Goal: Task Accomplishment & Management: Use online tool/utility

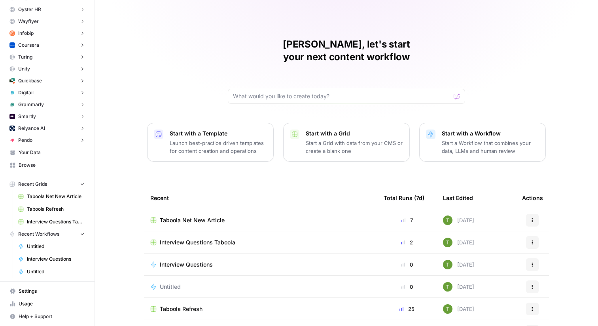
scroll to position [146, 0]
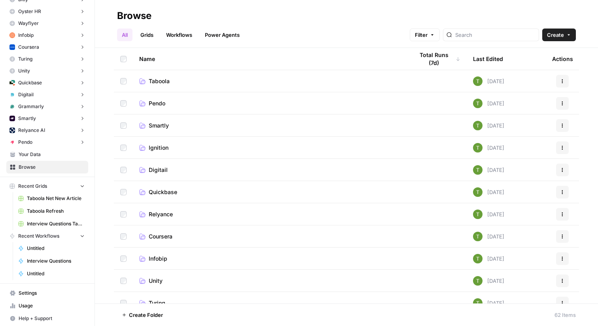
click at [163, 124] on span "Smartly" at bounding box center [159, 126] width 20 height 8
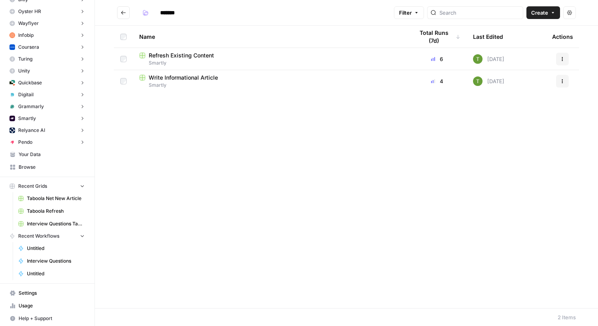
click at [185, 77] on span "Write Informational Article" at bounding box center [183, 78] width 69 height 8
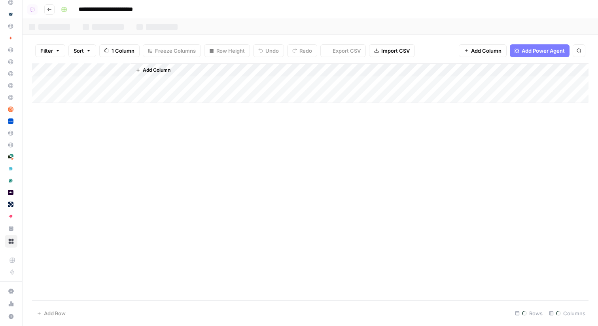
scroll to position [72, 0]
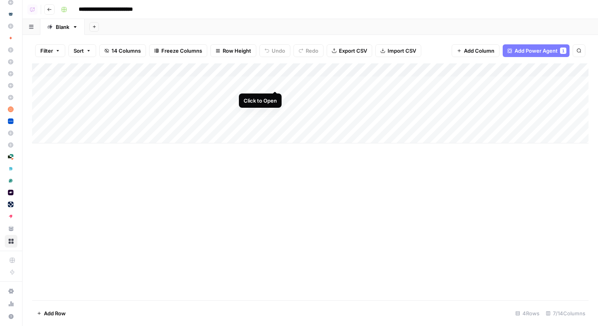
click at [275, 82] on div "Add Column" at bounding box center [310, 103] width 557 height 80
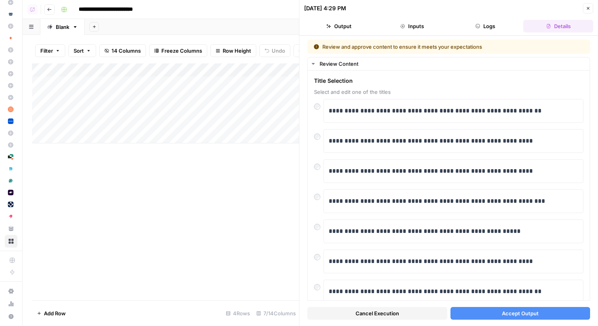
click at [509, 313] on span "Accept Output" at bounding box center [520, 313] width 37 height 8
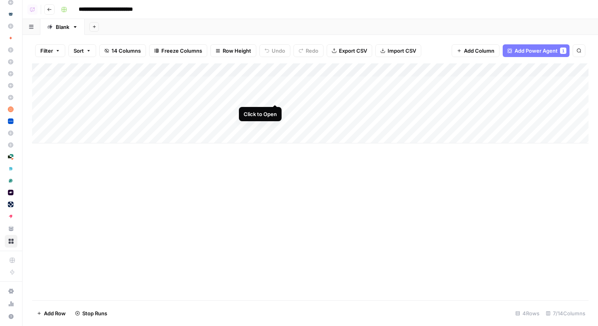
click at [277, 96] on div "Add Column" at bounding box center [310, 103] width 557 height 80
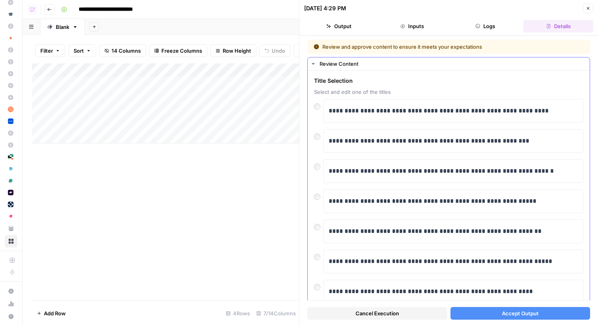
click at [314, 167] on div "**********" at bounding box center [449, 234] width 282 height 329
click at [314, 165] on div at bounding box center [318, 164] width 9 height 11
click at [321, 167] on div at bounding box center [318, 164] width 9 height 11
click at [494, 317] on button "Accept Output" at bounding box center [521, 313] width 140 height 13
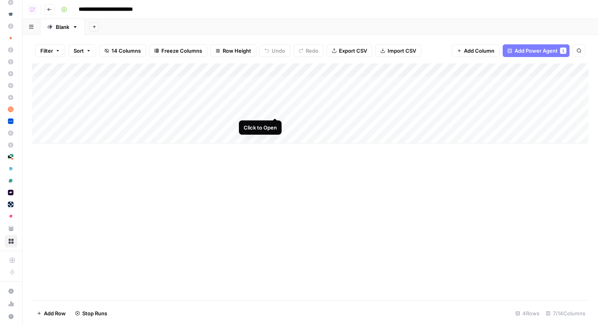
click at [275, 111] on div "Add Column" at bounding box center [310, 103] width 557 height 80
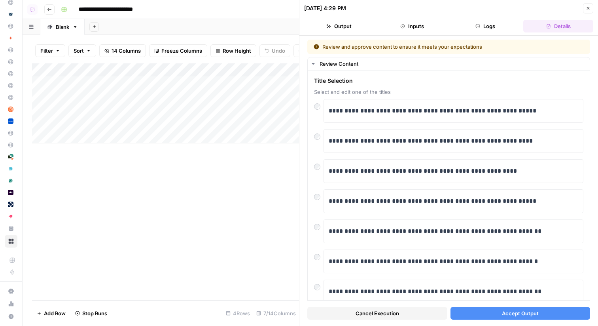
click at [516, 315] on span "Accept Output" at bounding box center [520, 313] width 37 height 8
